Goal: Transaction & Acquisition: Purchase product/service

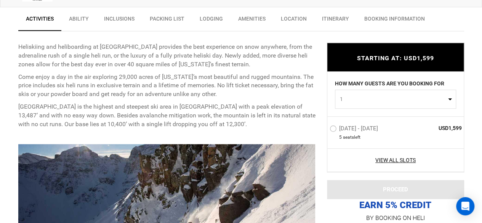
scroll to position [294, 0]
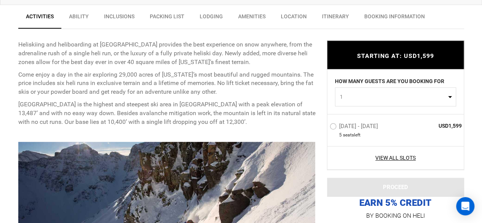
click at [332, 126] on label "Feb 25 - Feb 25, 2026" at bounding box center [354, 127] width 50 height 9
click at [324, 126] on input "Feb 25 - Feb 25, 2026" at bounding box center [324, 129] width 0 height 16
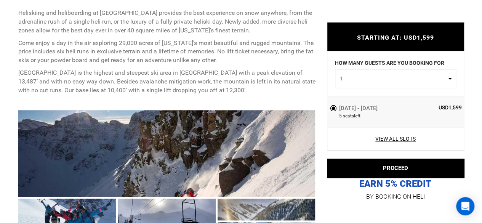
scroll to position [301, 0]
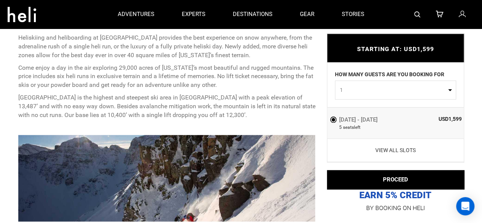
click at [394, 147] on link "View All Slots" at bounding box center [395, 150] width 132 height 8
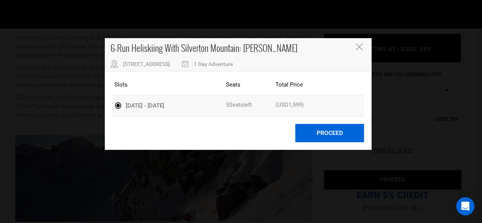
click at [330, 131] on button "Proceed" at bounding box center [329, 133] width 69 height 19
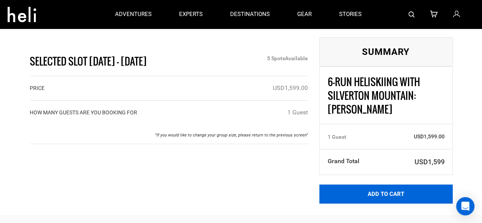
click at [380, 200] on button "Add to Cart" at bounding box center [385, 193] width 133 height 19
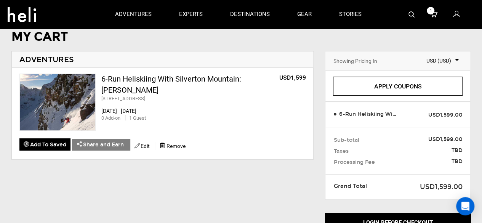
scroll to position [20, 0]
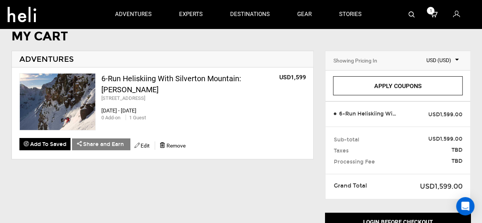
click at [432, 11] on span "1" at bounding box center [431, 11] width 8 height 8
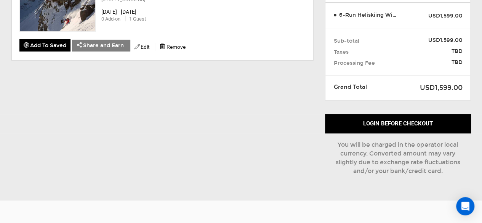
scroll to position [119, 0]
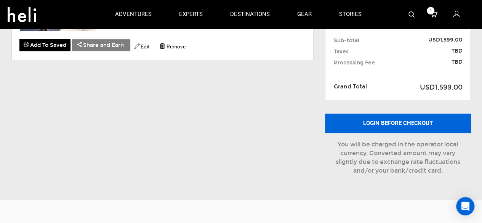
click at [389, 123] on button "Login before checkout" at bounding box center [398, 123] width 146 height 19
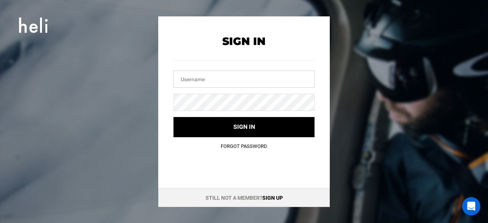
click at [254, 70] on input "text" at bounding box center [243, 78] width 141 height 17
click at [273, 198] on link "Sign up" at bounding box center [272, 198] width 21 height 6
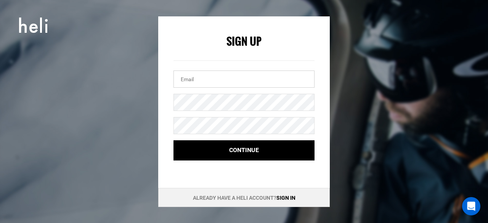
click at [255, 80] on input "email" at bounding box center [243, 78] width 141 height 17
type input "[PERSON_NAME][EMAIL_ADDRESS][PERSON_NAME][DOMAIN_NAME]"
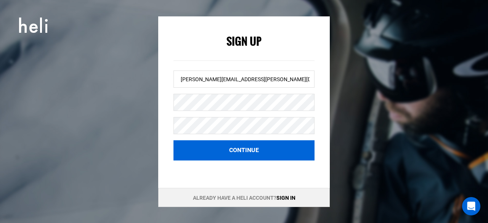
click at [256, 149] on button "Continue" at bounding box center [243, 150] width 141 height 20
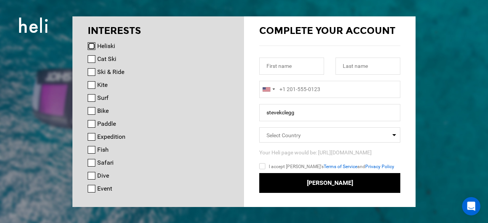
click at [93, 46] on input "Heliski" at bounding box center [92, 46] width 8 height 8
checkbox input "true"
click at [92, 60] on input "Cat Ski" at bounding box center [92, 59] width 8 height 8
checkbox input "true"
click at [295, 66] on input "text" at bounding box center [291, 66] width 65 height 17
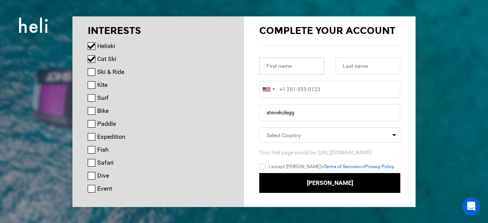
type input "[PERSON_NAME]"
type input "18019284124"
click at [327, 120] on input "stevekclegg" at bounding box center [329, 112] width 141 height 17
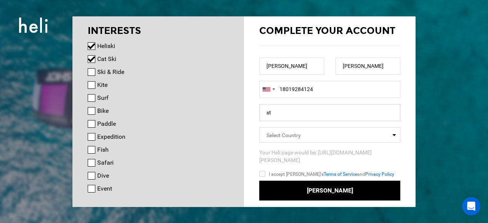
type input "s"
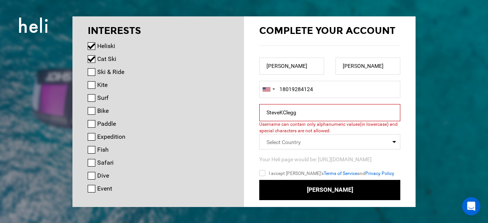
click at [338, 102] on form "Complete your account Steve Clegg United States +1 Afghanistan (‫افغانستان‬‎) +…" at bounding box center [329, 112] width 141 height 176
click at [334, 114] on input "SteveKClegg" at bounding box center [329, 112] width 141 height 17
type input "S"
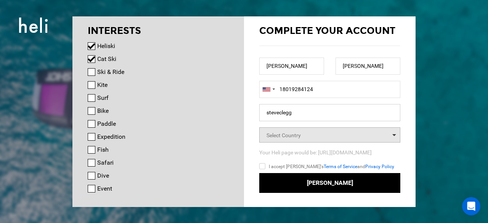
type input "steveclegg"
click at [336, 141] on span "Select Country" at bounding box center [329, 134] width 141 height 15
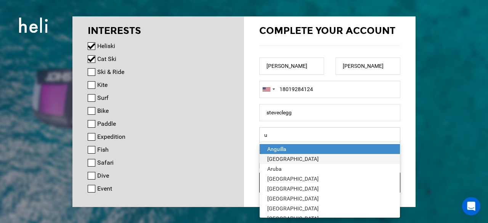
type input "[GEOGRAPHIC_DATA]"
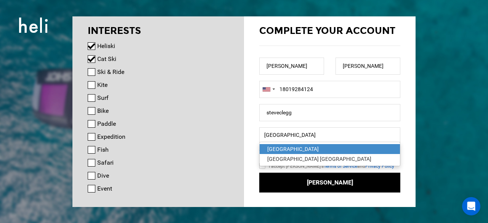
click at [293, 143] on ul "United States United States Minor Outlying Islands" at bounding box center [329, 154] width 141 height 24
click at [450, 152] on div "Complete your account INTERESTS Heliski Cat Ski Ski & Ride Kite Surf Bike Paddl…" at bounding box center [244, 111] width 488 height 223
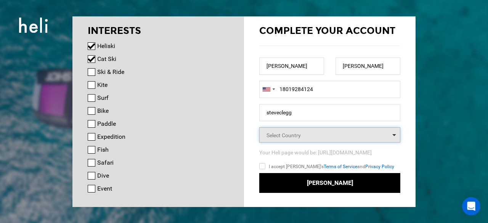
type input "u"
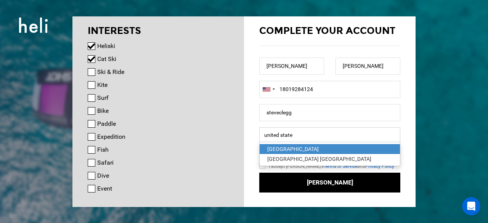
type input "[GEOGRAPHIC_DATA]"
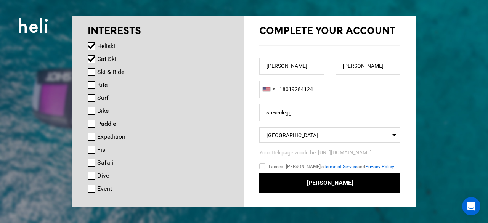
click at [264, 166] on input "I accept Heli's Terms of Service and Privacy Policy" at bounding box center [273, 167] width 28 height 11
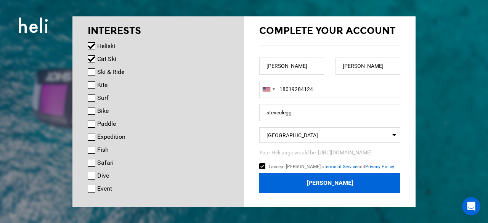
click at [308, 180] on button "Join Heli" at bounding box center [329, 183] width 141 height 20
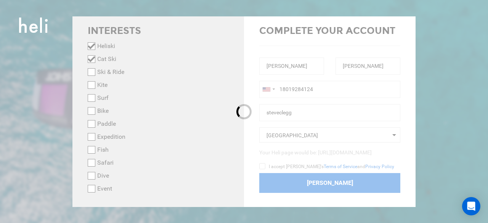
checkbox input "false"
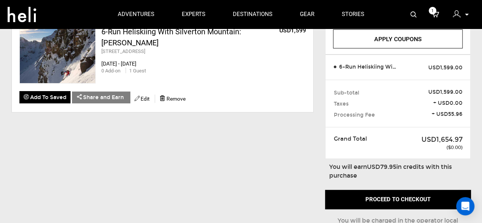
scroll to position [67, 0]
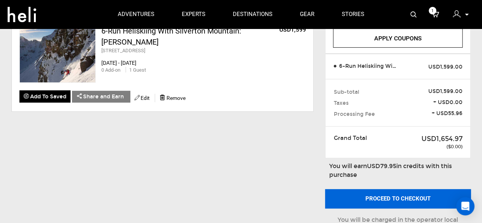
click at [392, 195] on button "Proceed to checkout" at bounding box center [398, 198] width 146 height 19
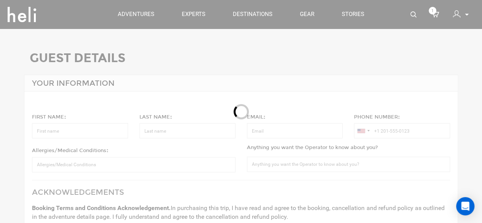
type input "[PERSON_NAME]"
type input "[PERSON_NAME][EMAIL_ADDRESS][PERSON_NAME][DOMAIN_NAME]"
type input "[PHONE_NUMBER]"
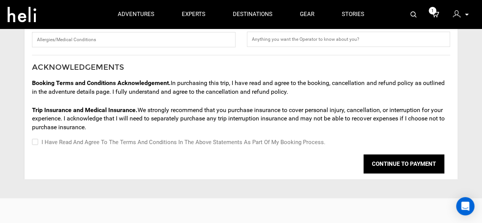
scroll to position [125, 0]
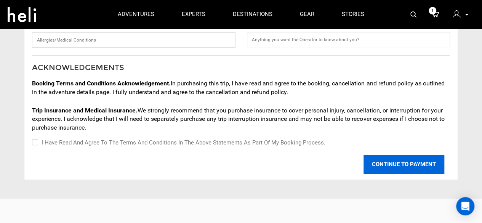
click at [413, 160] on button "CONTINUE TO PAYMENT" at bounding box center [403, 164] width 81 height 19
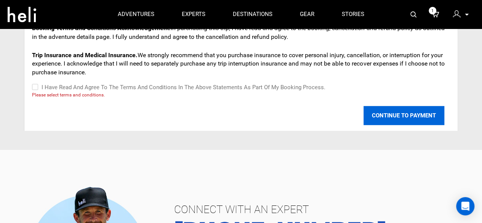
scroll to position [180, 0]
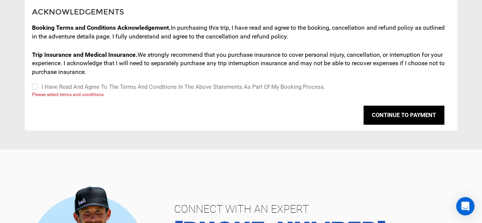
click at [31, 83] on div "YOUR INFORMATION FIRST NAME : [PERSON_NAME] LAST NAME : [PERSON_NAME] EMAIL : […" at bounding box center [241, 12] width 434 height 236
click at [34, 86] on input "I have read and agree to the terms and conditions in the above statements as pa…" at bounding box center [34, 86] width 5 height 9
checkbox input "true"
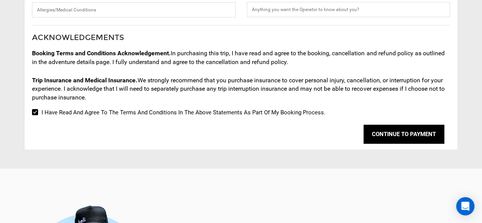
scroll to position [155, 0]
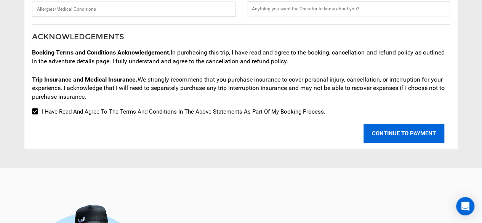
click at [420, 132] on button "CONTINUE TO PAYMENT" at bounding box center [403, 133] width 81 height 19
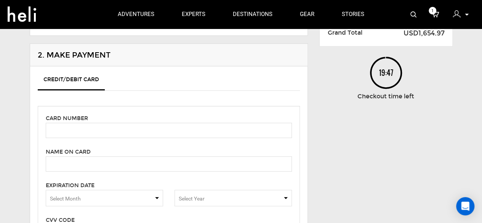
scroll to position [101, 0]
click at [200, 127] on input "text" at bounding box center [169, 130] width 246 height 15
type input "[CREDIT_CARD_NUMBER]"
type input "[PERSON_NAME]"
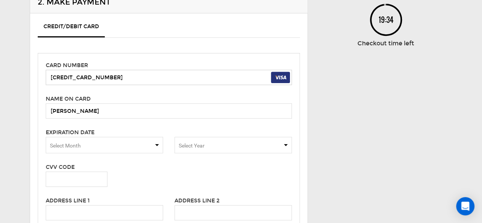
scroll to position [155, 0]
click at [156, 140] on span "Select Month" at bounding box center [104, 144] width 117 height 16
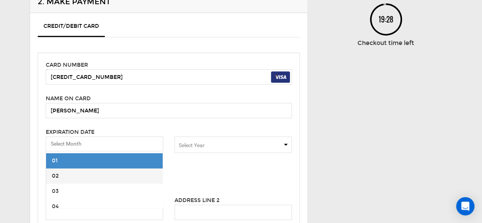
click at [90, 173] on span "02" at bounding box center [104, 175] width 117 height 15
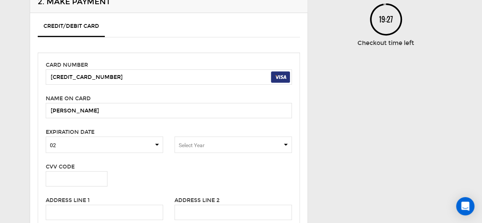
click at [211, 141] on span "Select Year" at bounding box center [232, 144] width 117 height 16
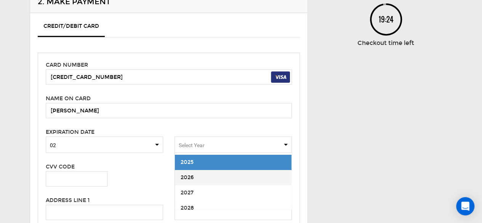
click at [200, 173] on span "2026" at bounding box center [233, 177] width 117 height 15
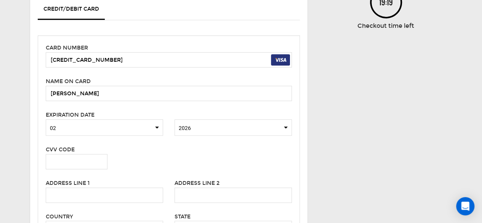
scroll to position [173, 0]
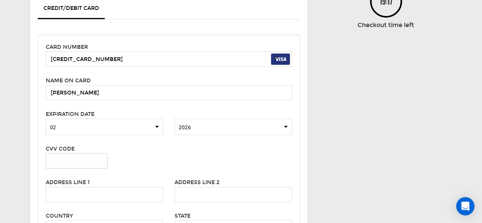
click at [71, 159] on input "text" at bounding box center [77, 160] width 62 height 15
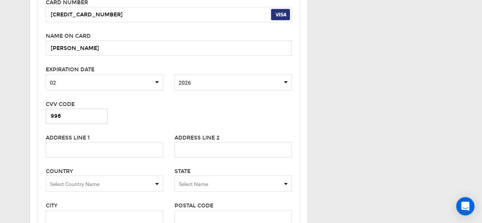
scroll to position [217, 0]
type input "998"
click at [128, 148] on input "text" at bounding box center [104, 149] width 117 height 15
type input "[STREET_ADDRESS]"
click at [137, 181] on span "Select Country Name" at bounding box center [104, 183] width 117 height 16
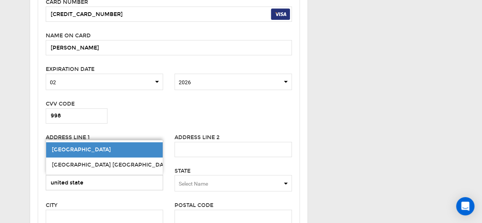
type input "[GEOGRAPHIC_DATA]"
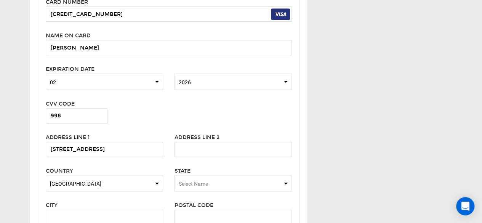
type input "l"
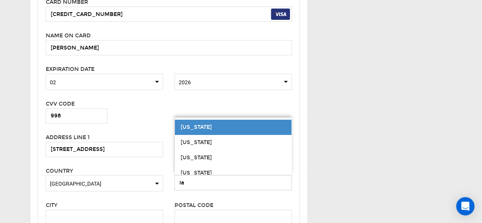
type input "l"
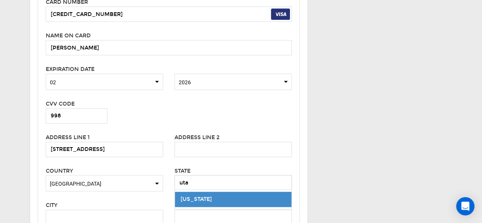
type input "[US_STATE]"
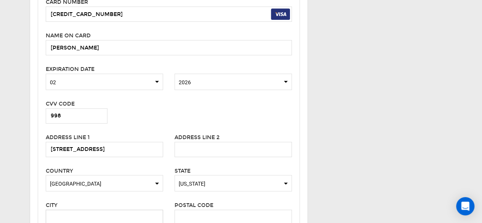
scroll to position [219, 0]
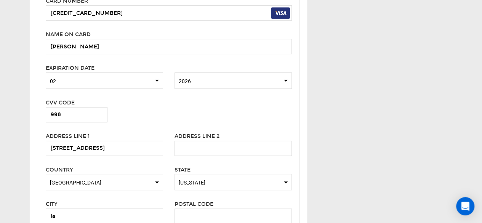
type input "l"
type input "[PERSON_NAME]"
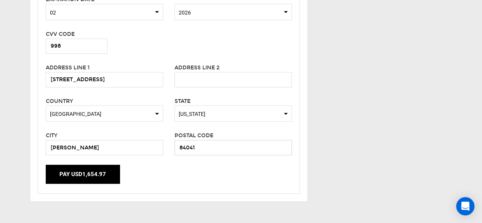
scroll to position [288, 0]
type input "84041"
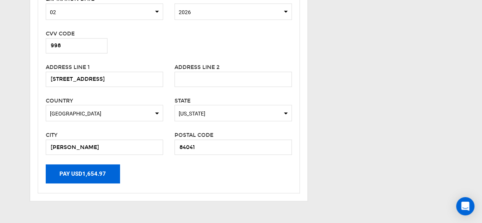
click at [75, 167] on button "Pay USD1,654.97" at bounding box center [83, 173] width 74 height 19
